Goal: Consume media (video, audio)

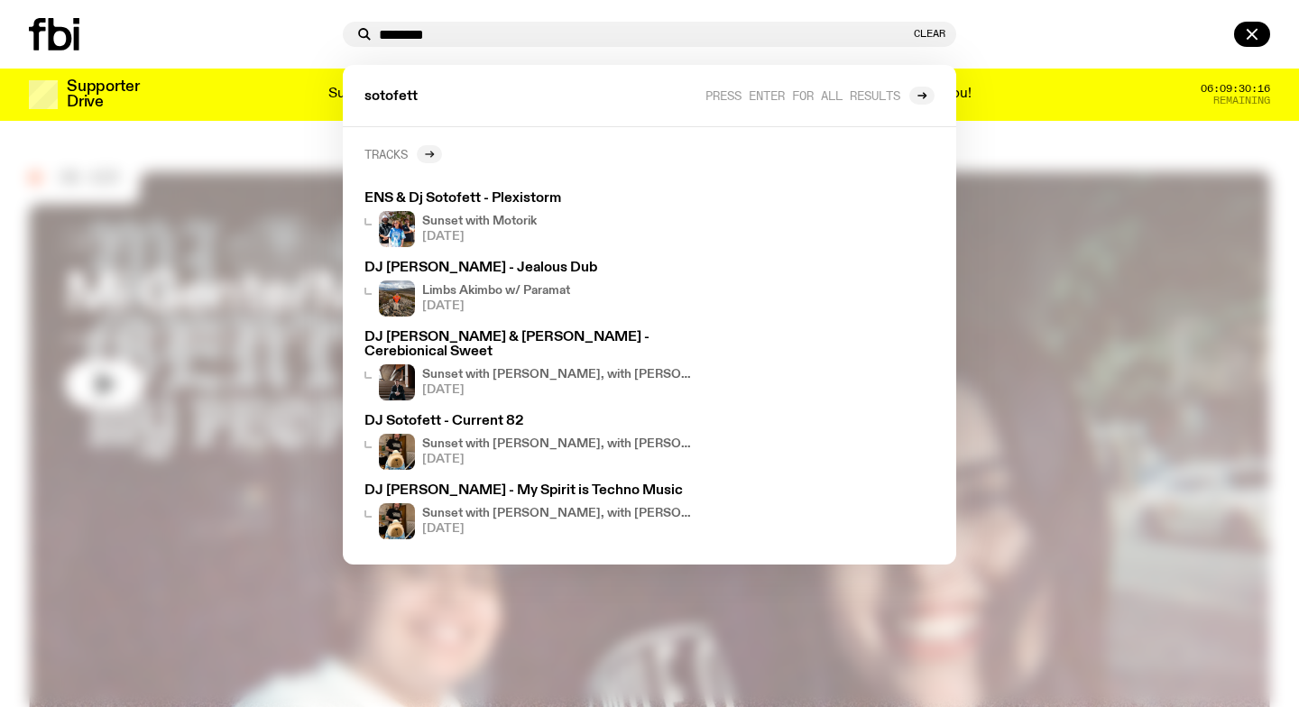
type input "********"
click at [433, 152] on icon at bounding box center [431, 155] width 3 height 6
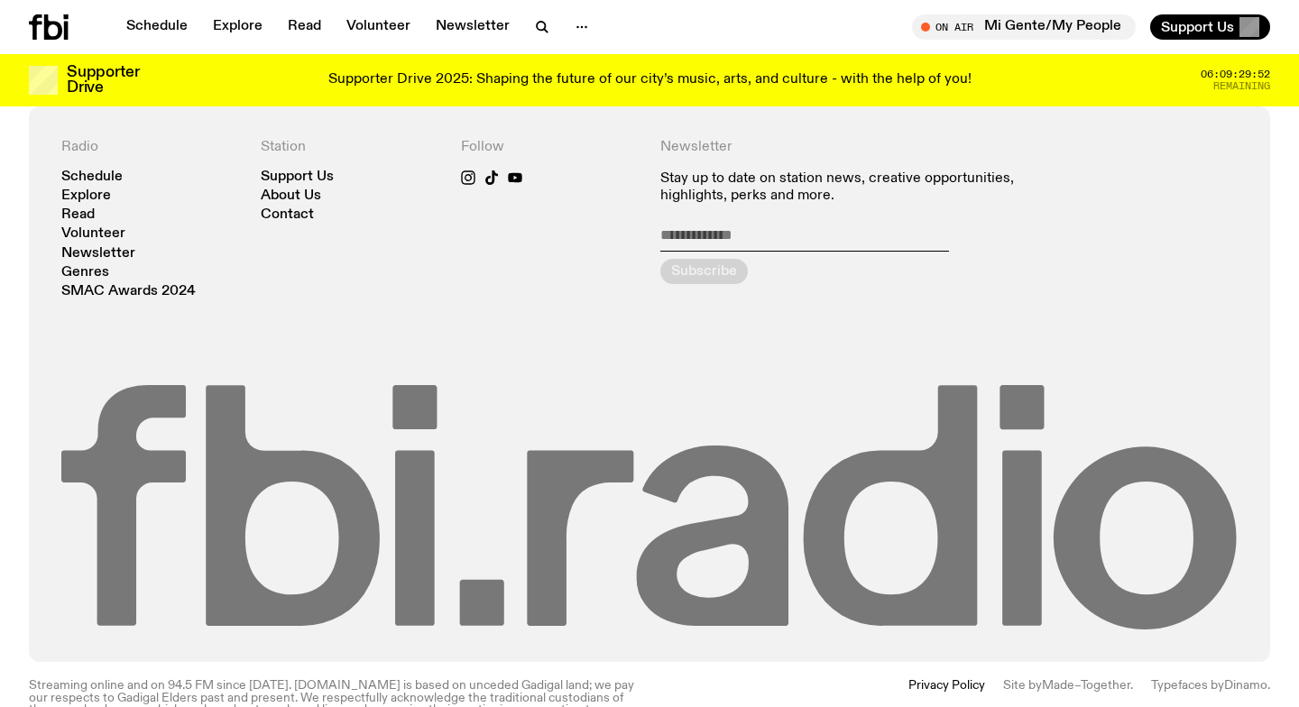
scroll to position [960, 0]
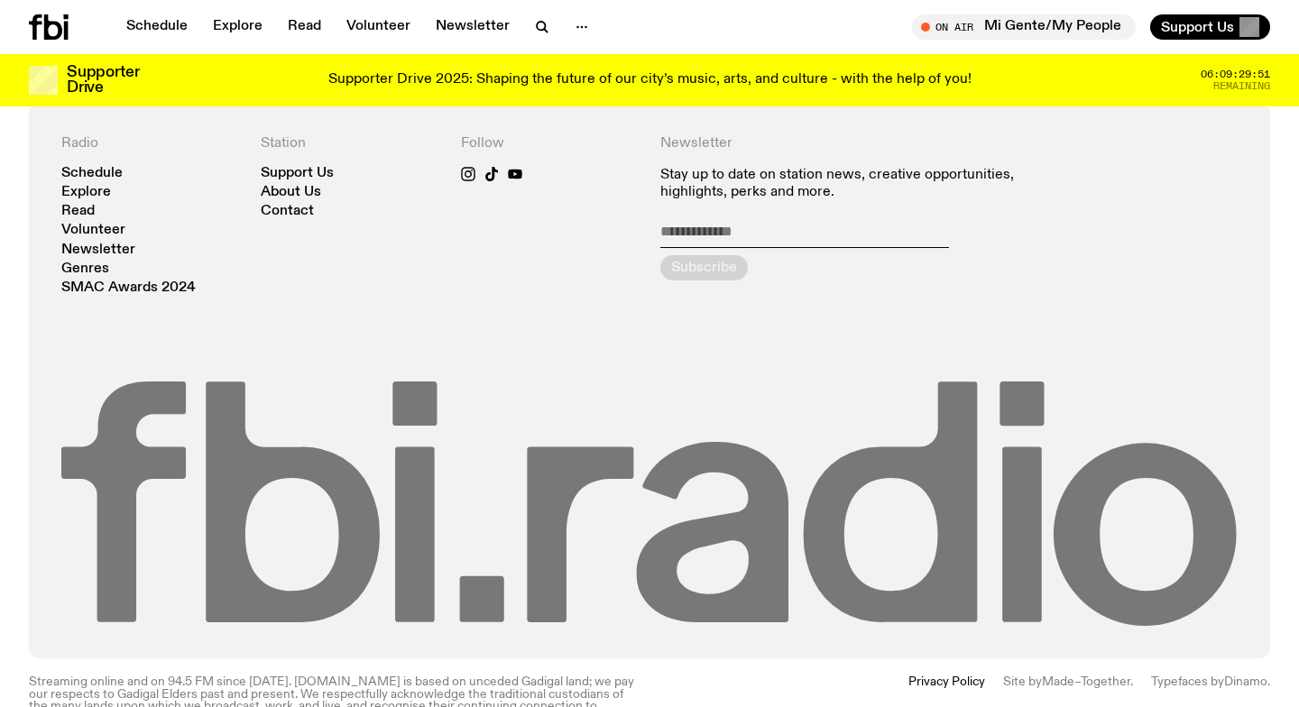
click at [584, 483] on icon at bounding box center [649, 504] width 1176 height 244
